Goal: Transaction & Acquisition: Purchase product/service

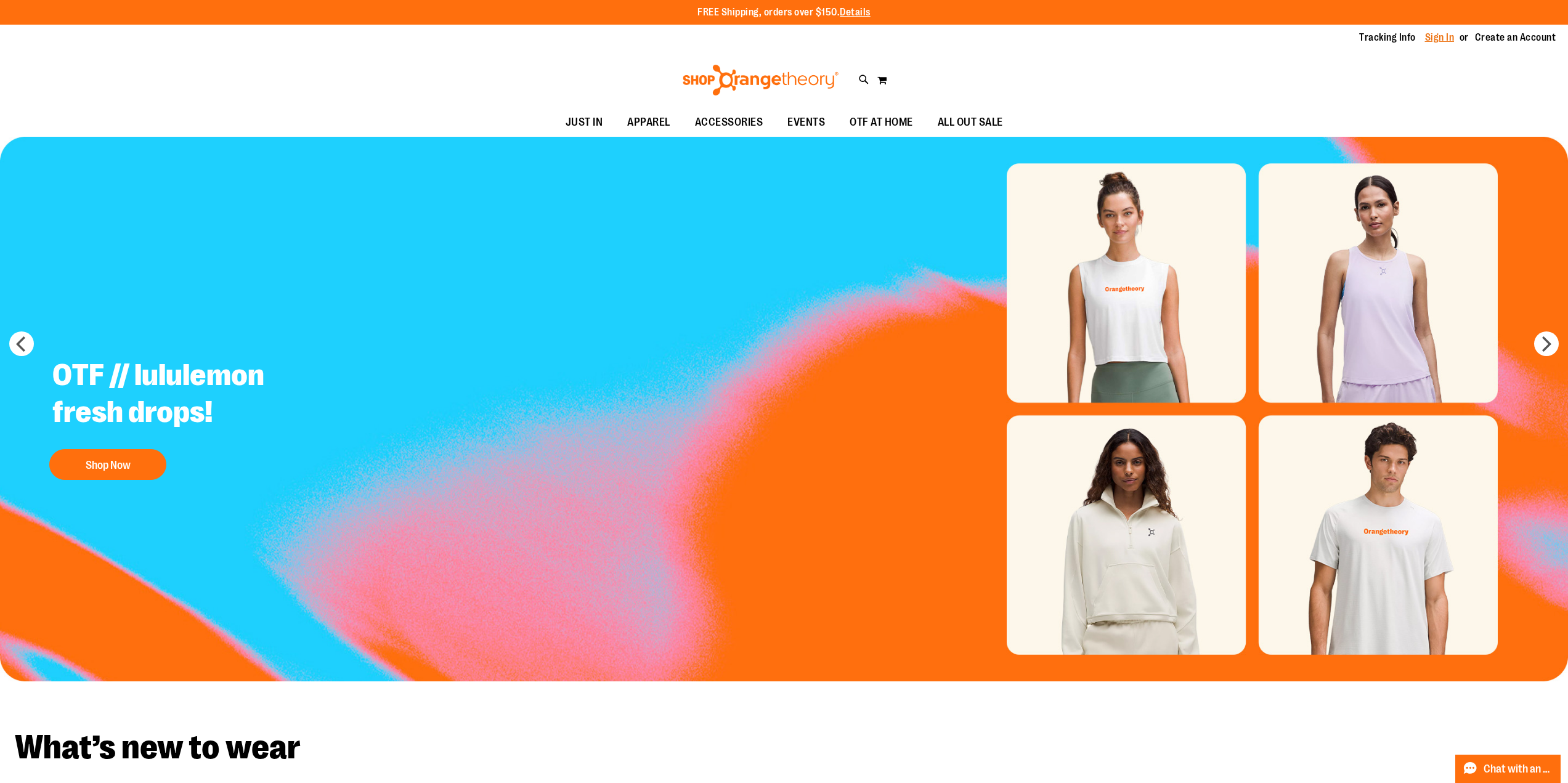
click at [1427, 34] on link "Sign In" at bounding box center [1440, 37] width 29 height 14
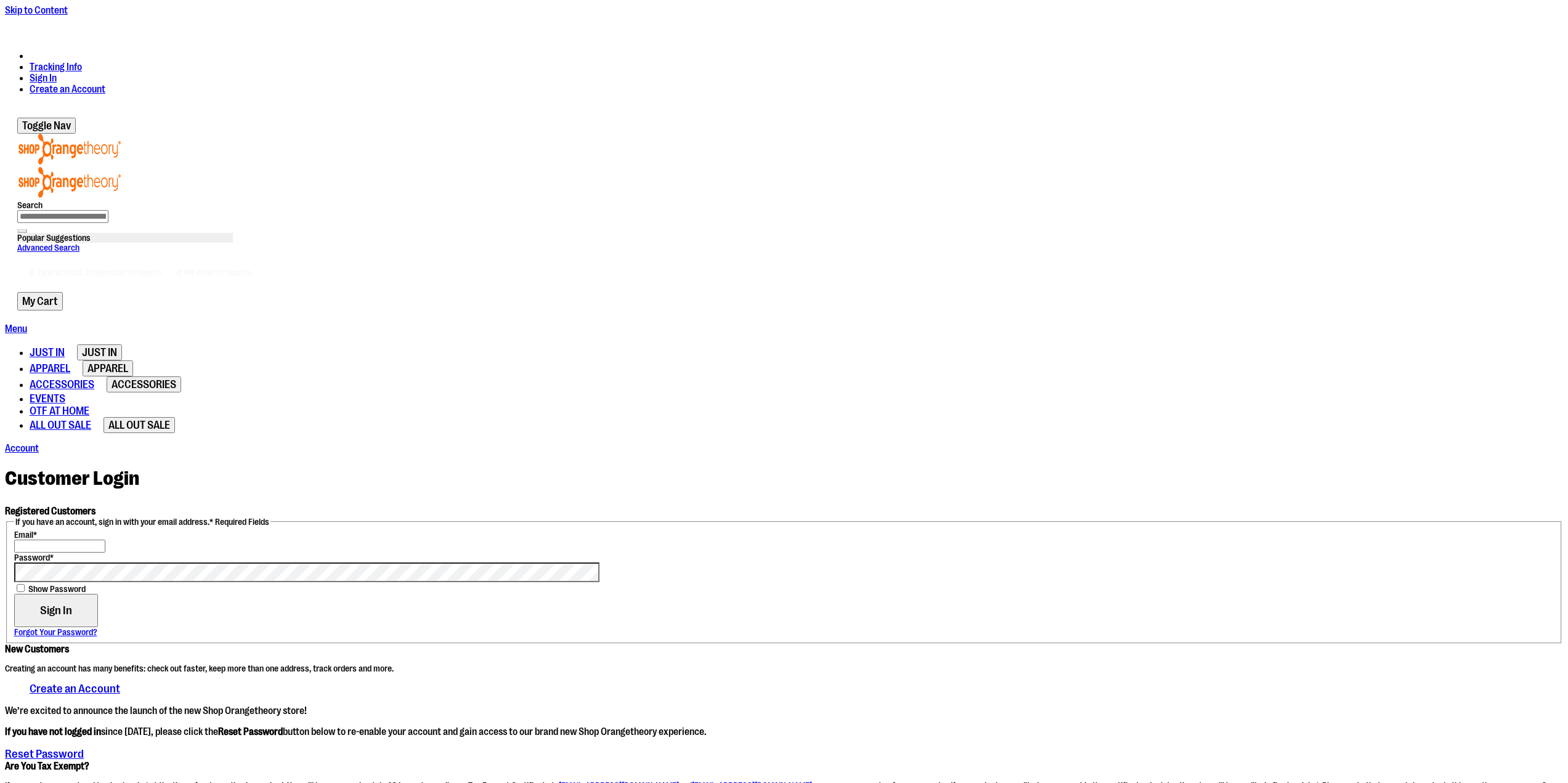
click at [289, 517] on fieldset "If you have an account, sign in with your email address. * Required Fields Emai…" at bounding box center [784, 580] width 1556 height 127
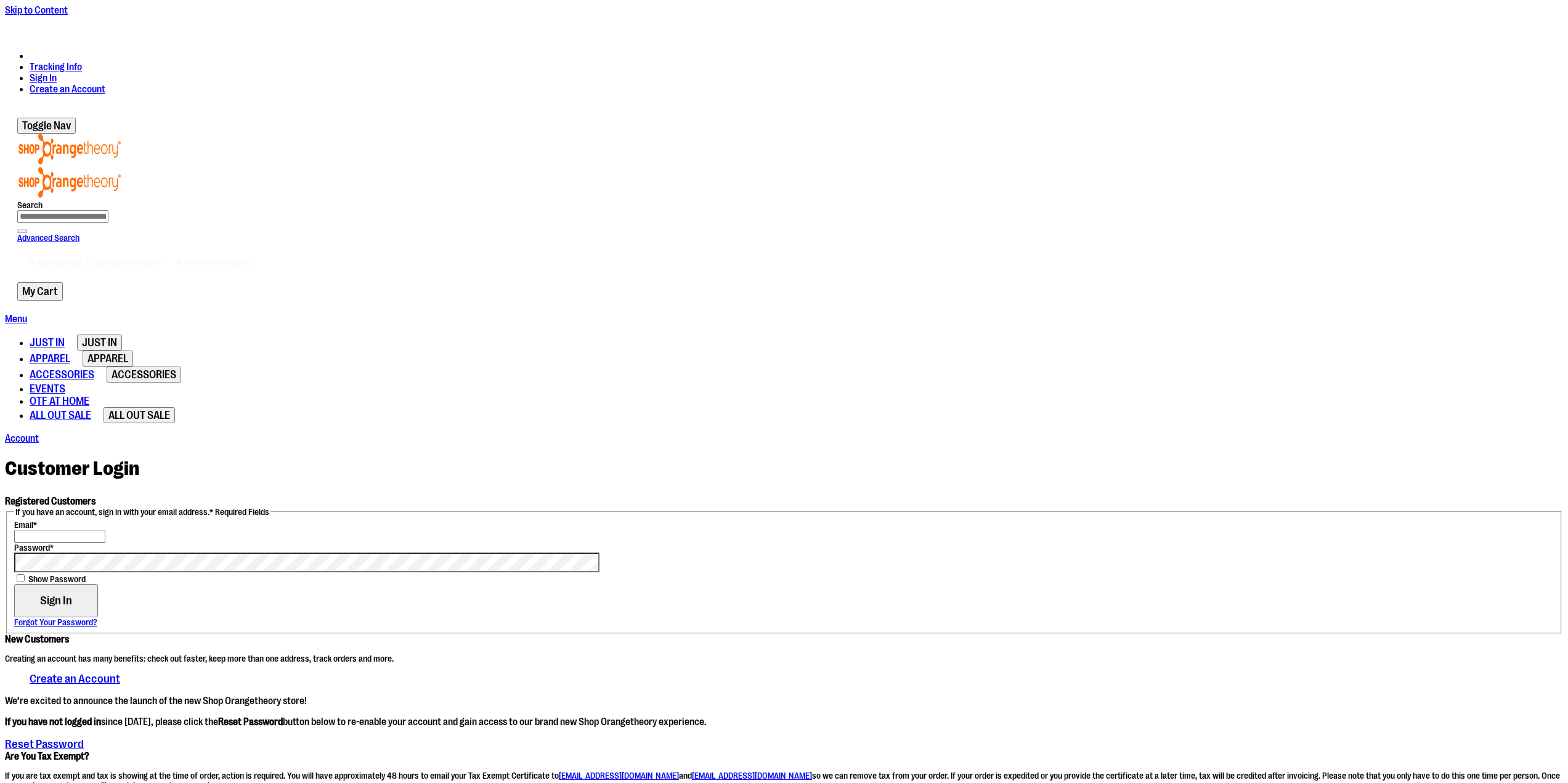
click at [106, 530] on input "Email *" at bounding box center [60, 536] width 91 height 13
type input "**********"
click at [15, 584] on button "Sign In" at bounding box center [57, 601] width 84 height 34
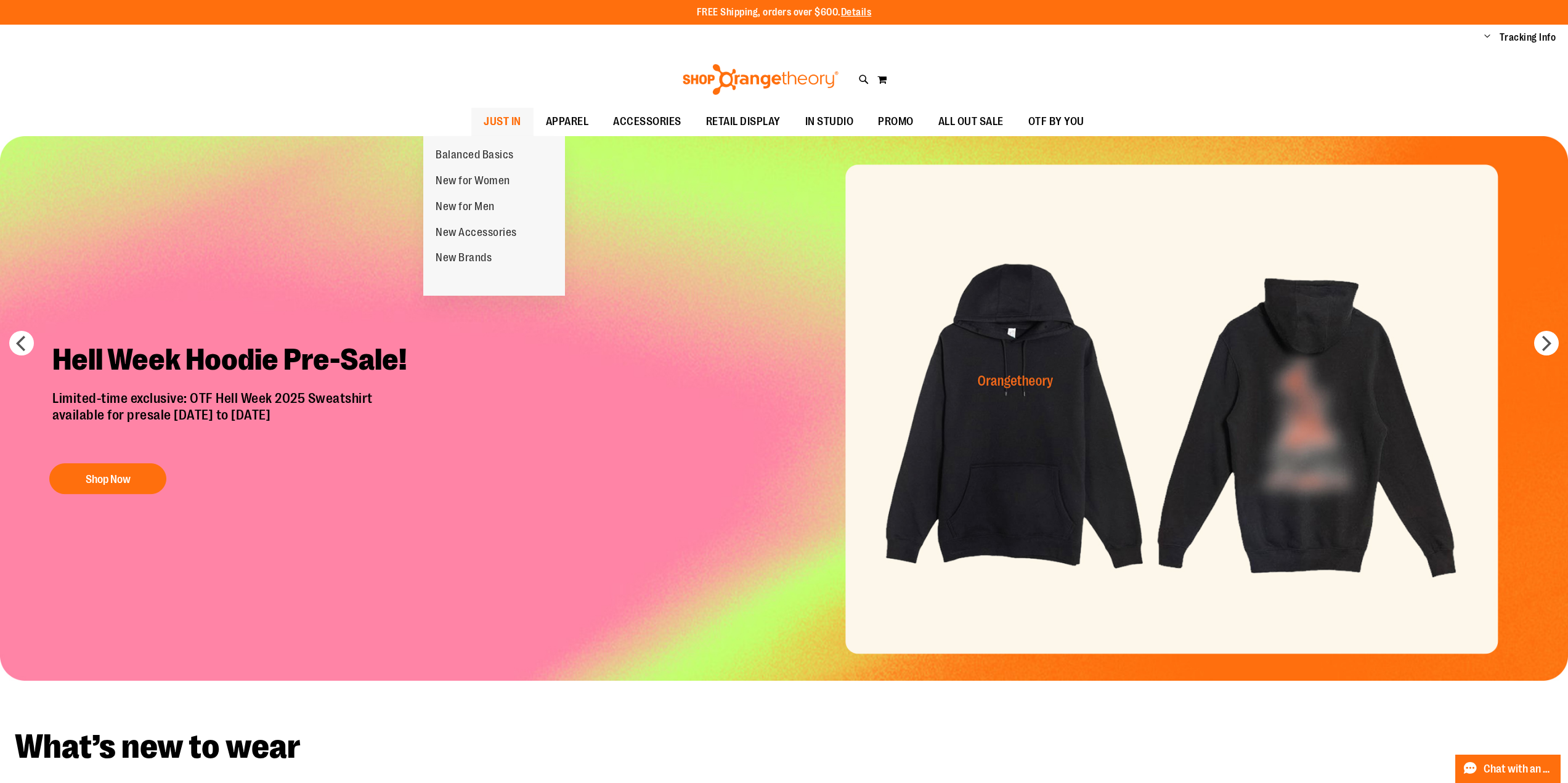
click at [484, 123] on span "JUST IN" at bounding box center [502, 121] width 37 height 27
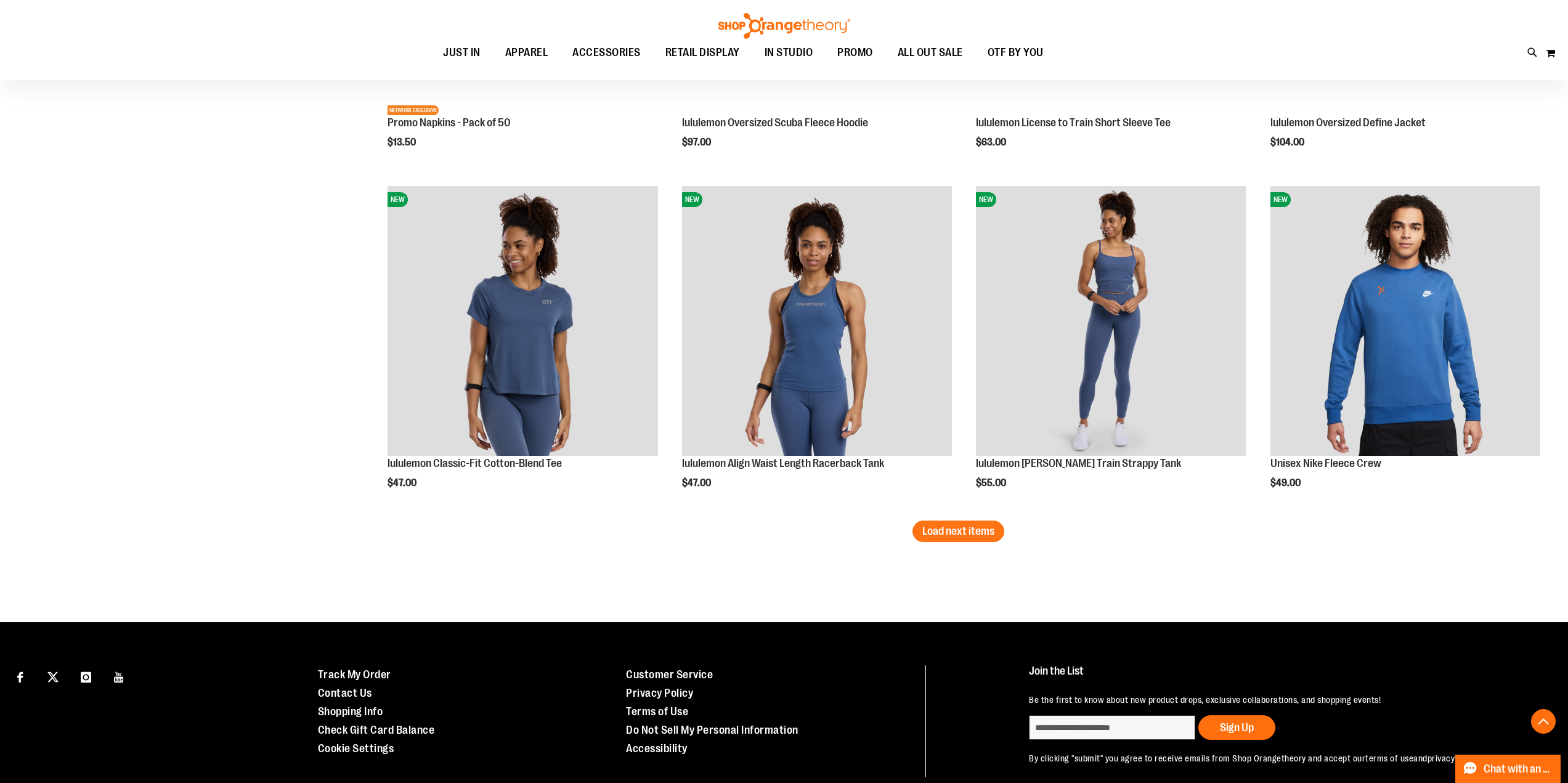
scroll to position [2849, 0]
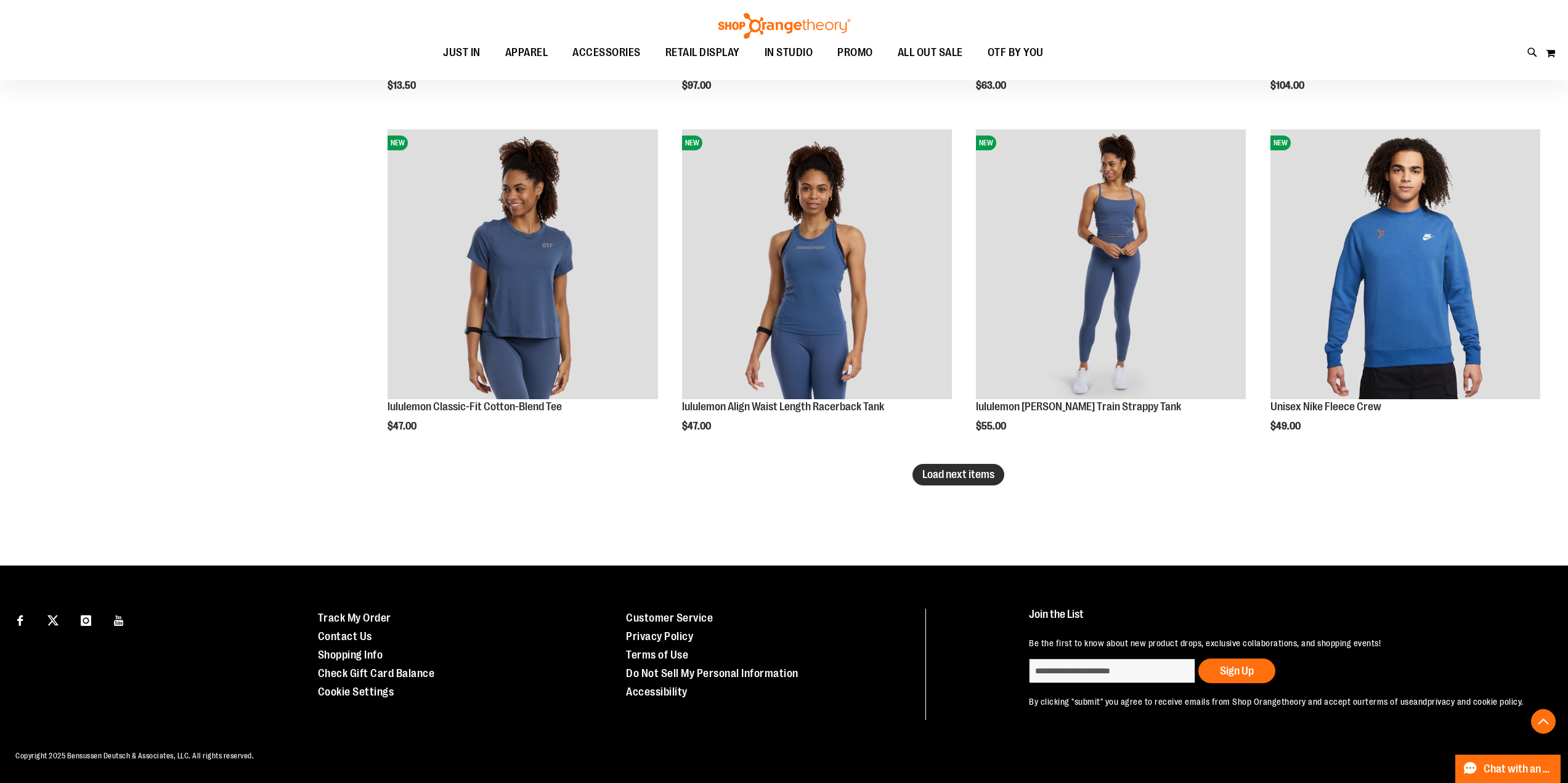
click at [932, 477] on span "Load next items" at bounding box center [958, 475] width 72 height 13
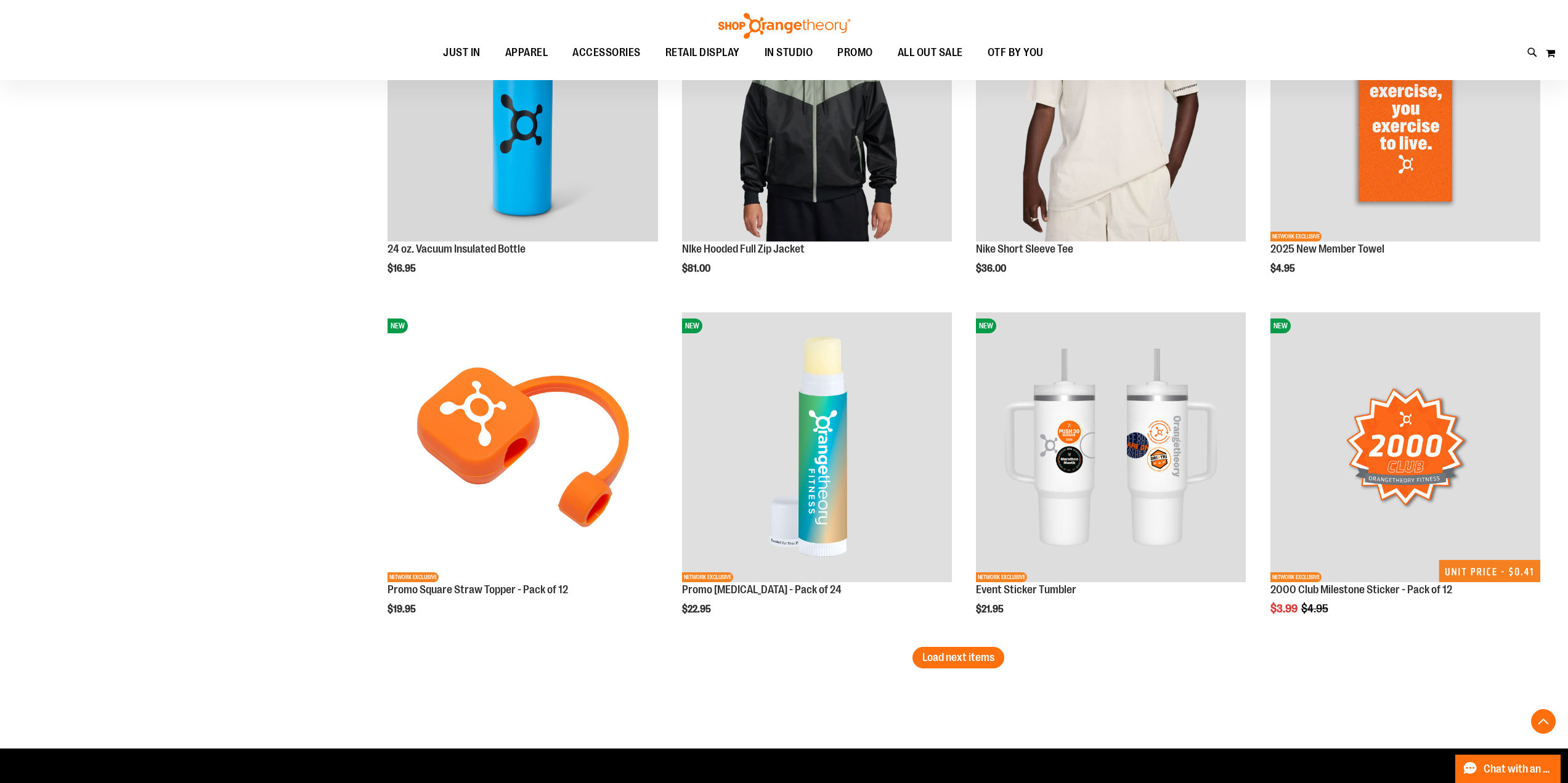
scroll to position [3712, 0]
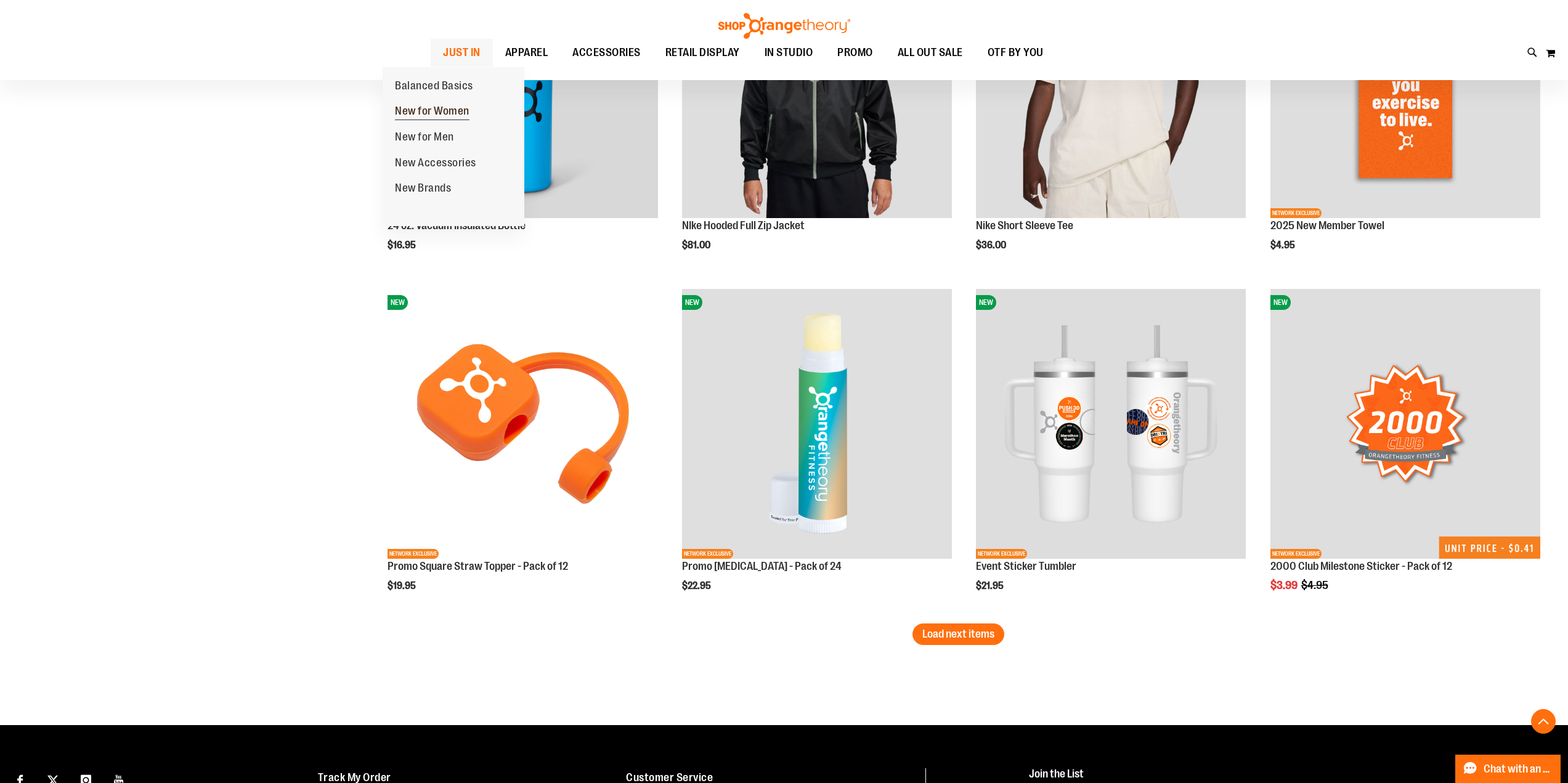
click at [437, 110] on span "New for Women" at bounding box center [432, 112] width 75 height 15
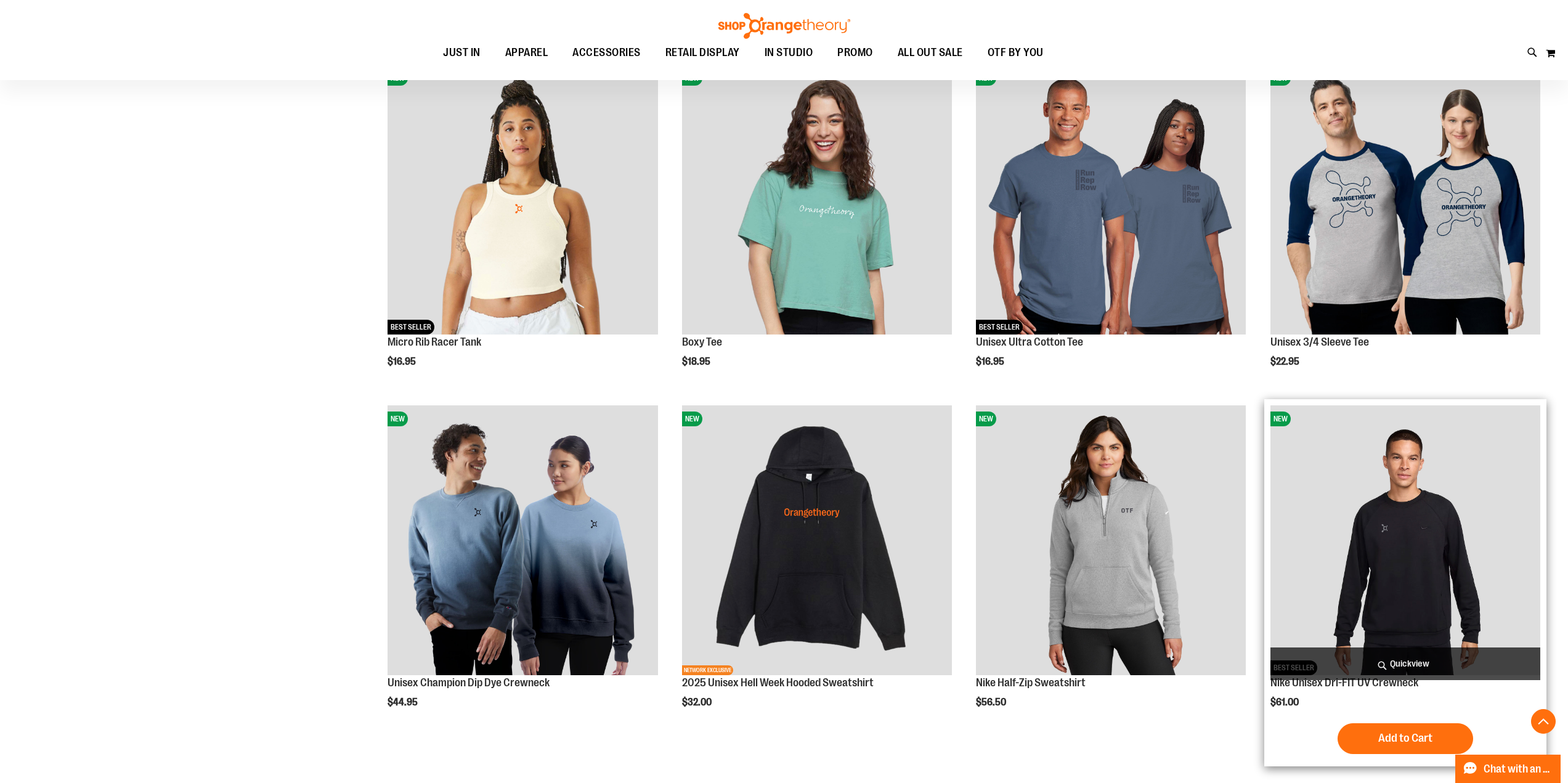
scroll to position [554, 0]
